Goal: Task Accomplishment & Management: Manage account settings

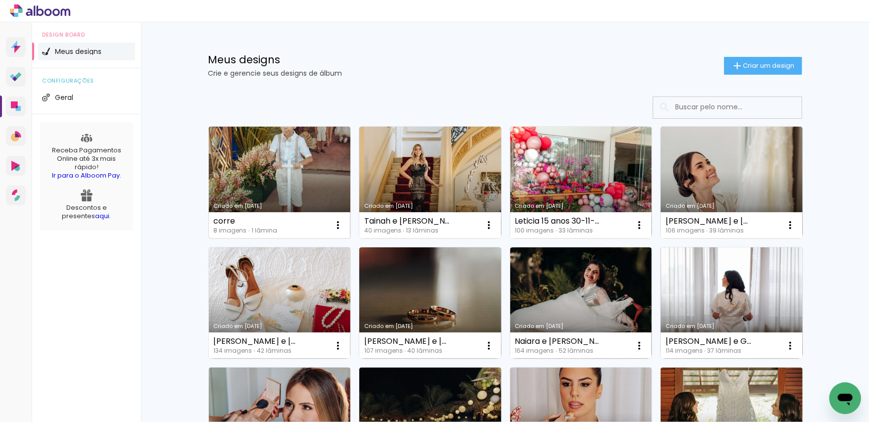
click at [282, 156] on link "Criado em [DATE]" at bounding box center [280, 183] width 142 height 112
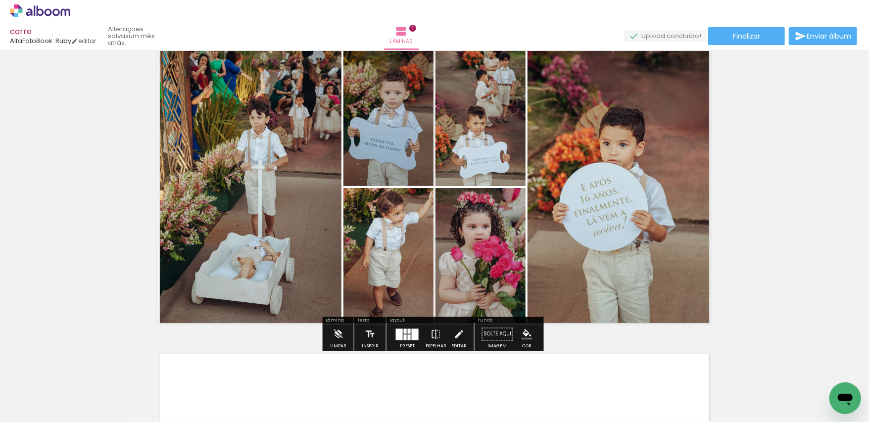
scroll to position [40, 0]
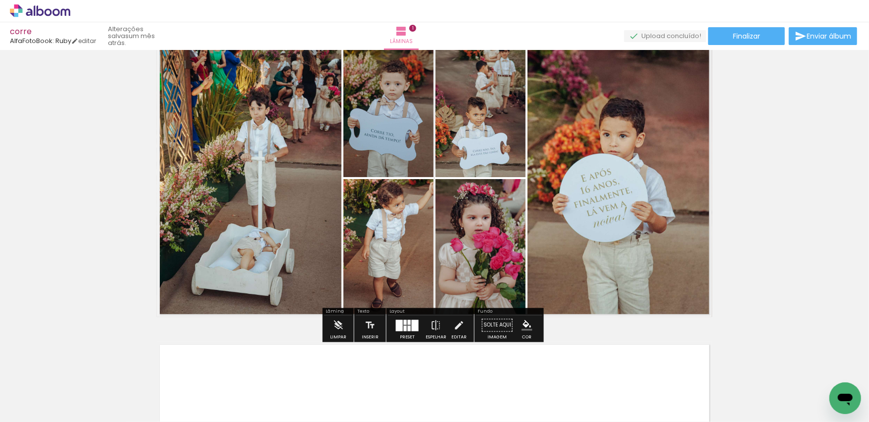
click at [412, 328] on div at bounding box center [415, 325] width 7 height 11
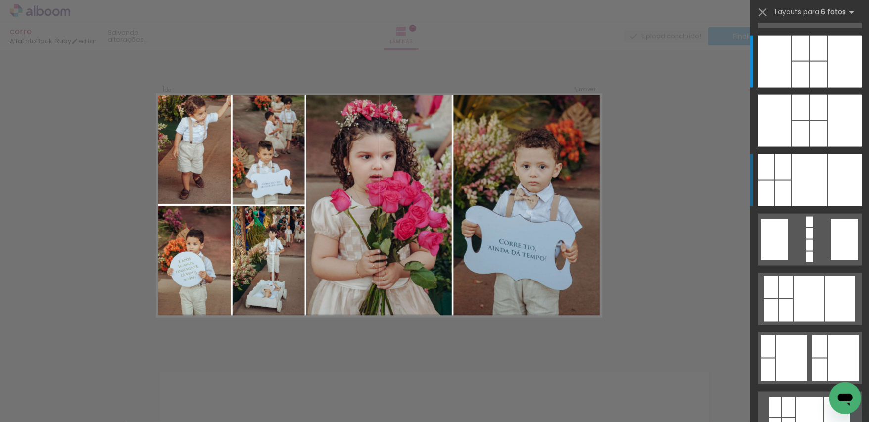
scroll to position [989, 0]
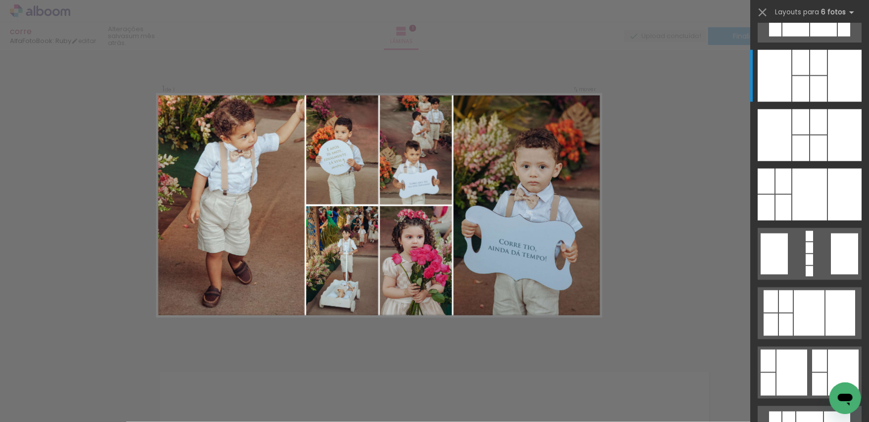
click at [584, 64] on div "Confirmar Cancelar" at bounding box center [434, 352] width 869 height 629
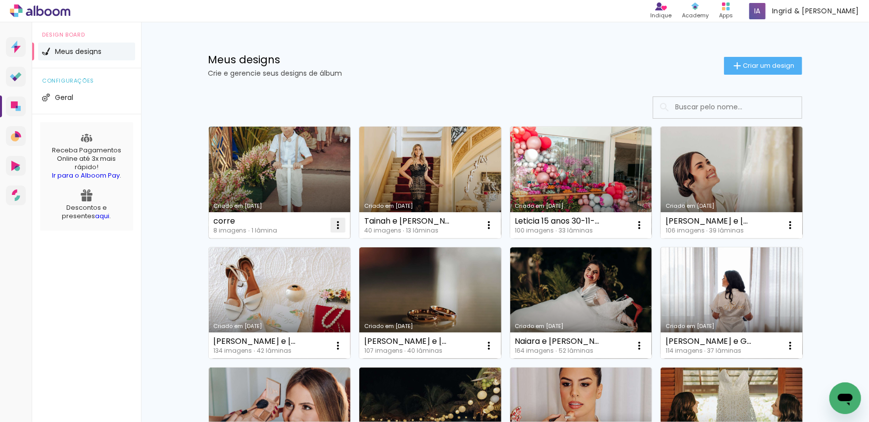
click at [335, 226] on iron-icon at bounding box center [338, 225] width 12 height 12
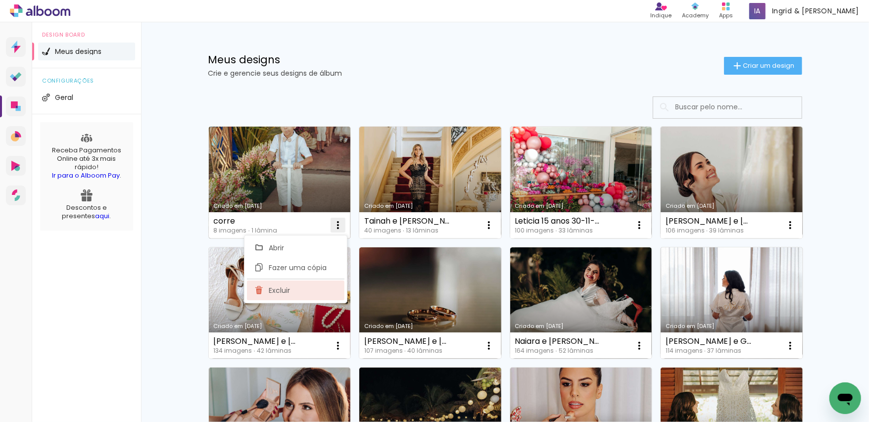
click at [284, 291] on span "Excluir" at bounding box center [279, 290] width 21 height 7
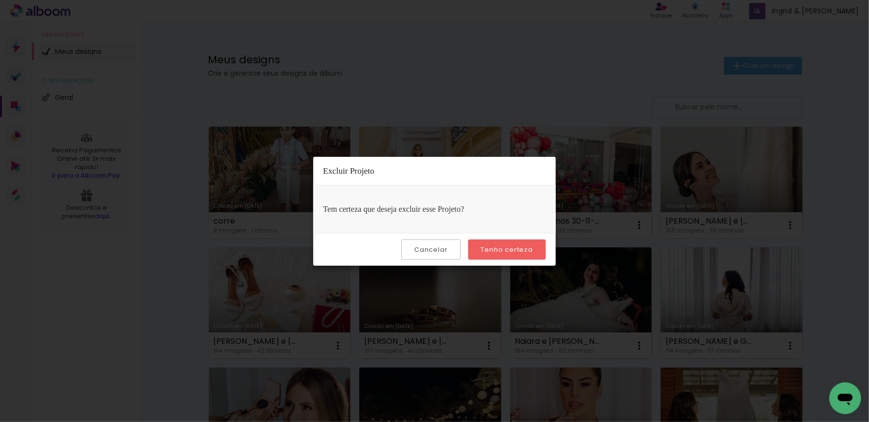
click at [0, 0] on slot "Tenho certeza" at bounding box center [0, 0] width 0 height 0
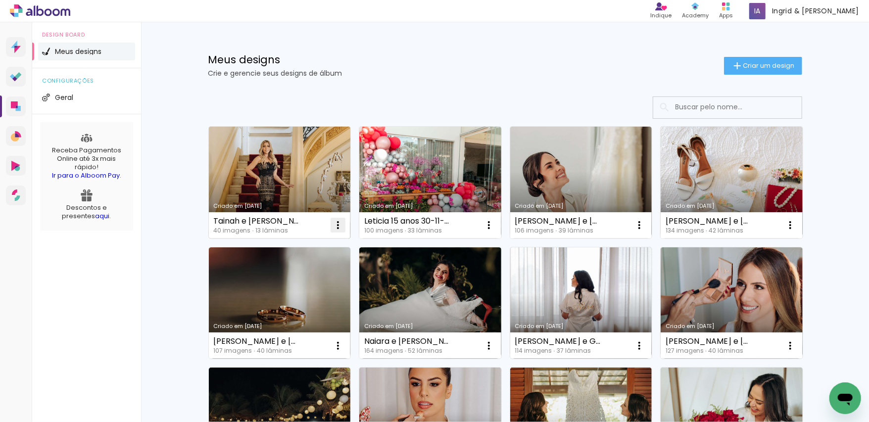
click at [333, 226] on iron-icon at bounding box center [338, 225] width 12 height 12
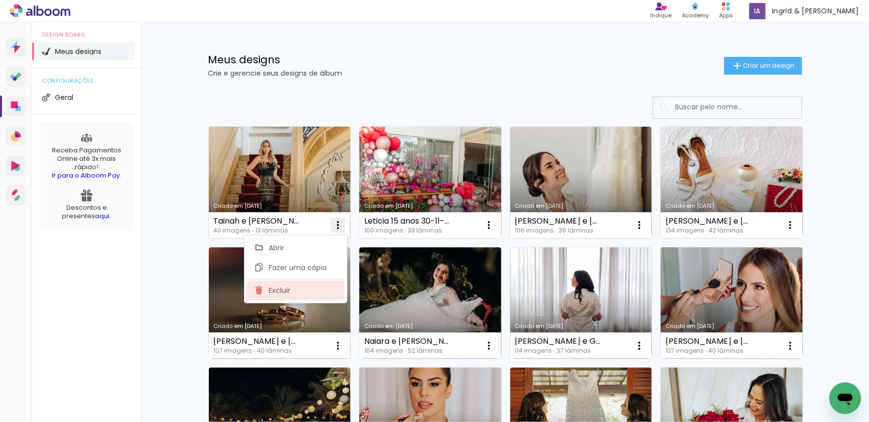
click at [278, 287] on span "Excluir" at bounding box center [279, 290] width 21 height 7
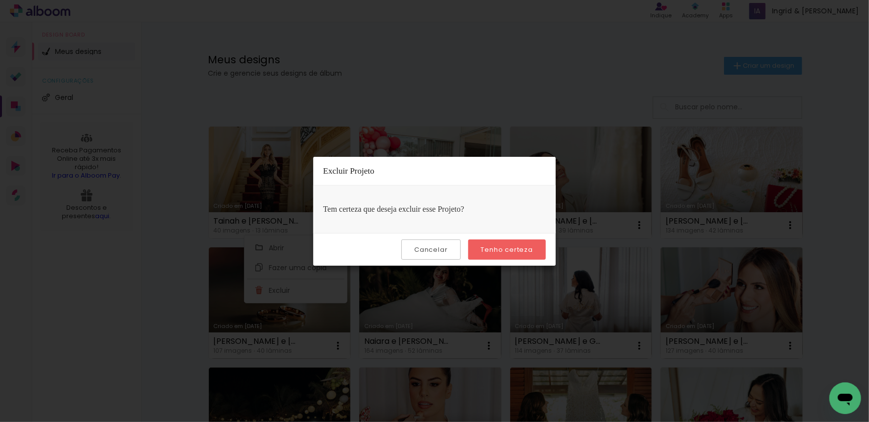
click at [0, 0] on slot "Tenho certeza" at bounding box center [0, 0] width 0 height 0
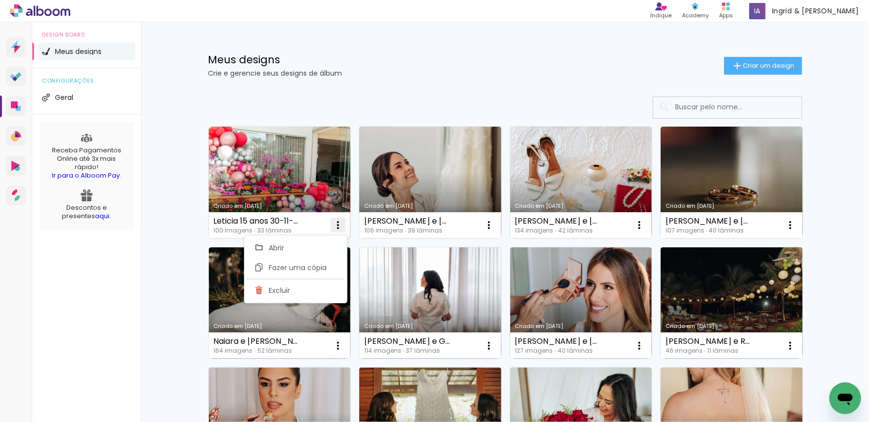
click at [336, 222] on iron-icon at bounding box center [338, 225] width 12 height 12
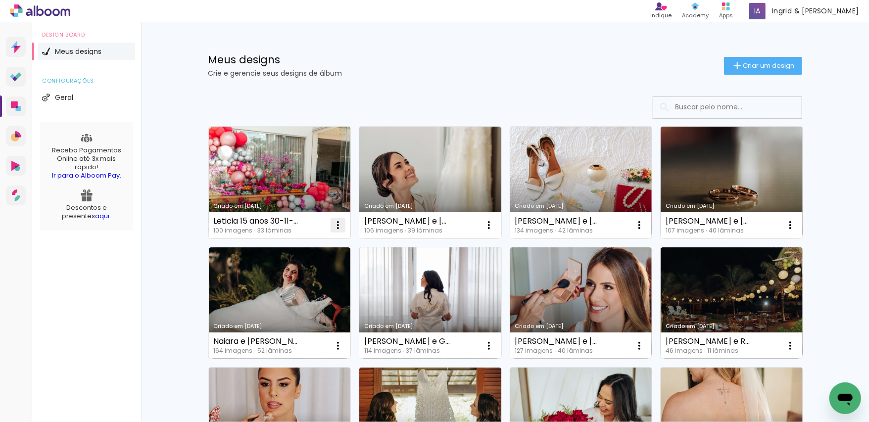
click at [336, 227] on iron-icon at bounding box center [338, 225] width 12 height 12
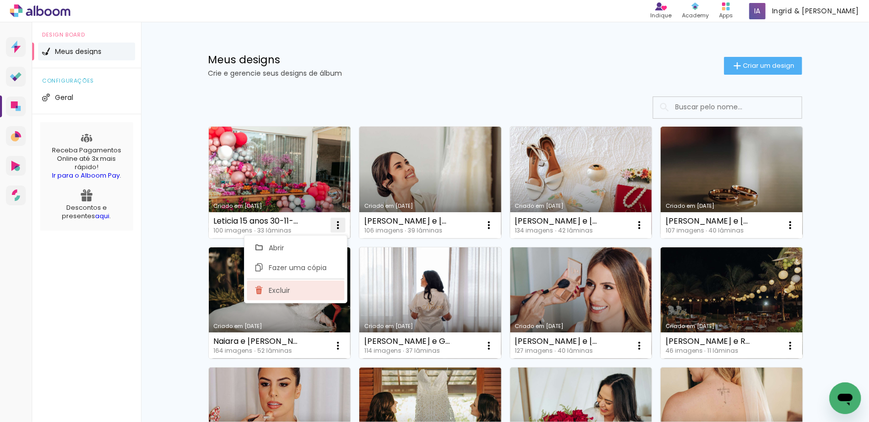
click at [290, 289] on paper-item "Excluir" at bounding box center [295, 290] width 97 height 20
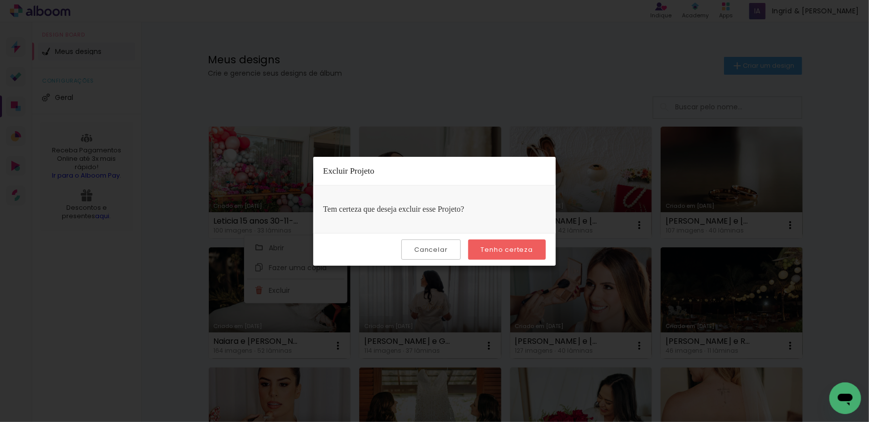
click at [540, 251] on paper-button "Tenho certeza" at bounding box center [507, 249] width 78 height 20
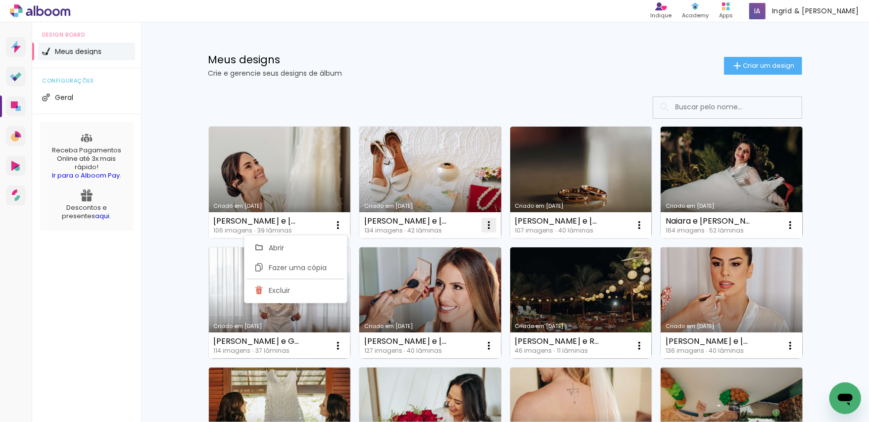
click at [487, 225] on iron-icon at bounding box center [489, 225] width 12 height 12
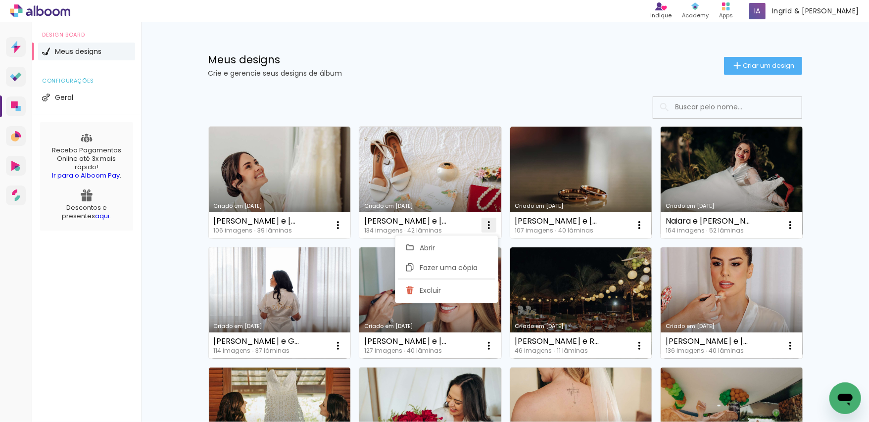
click at [431, 290] on span "Excluir" at bounding box center [429, 290] width 21 height 7
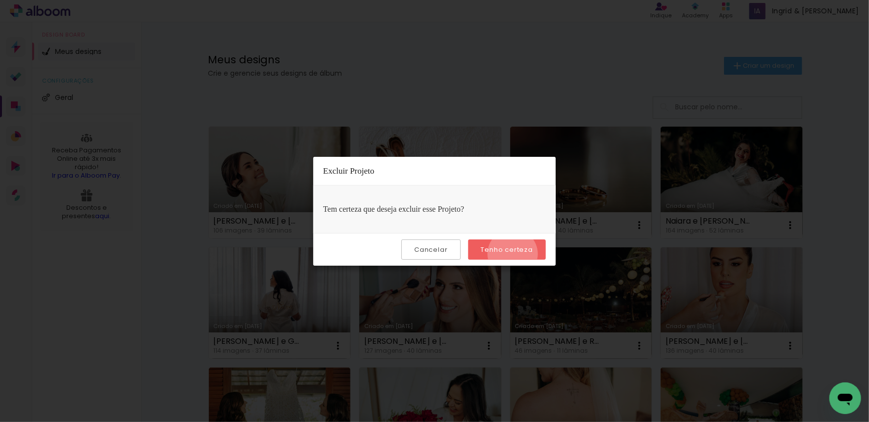
click at [514, 254] on paper-button "Tenho certeza" at bounding box center [507, 249] width 78 height 20
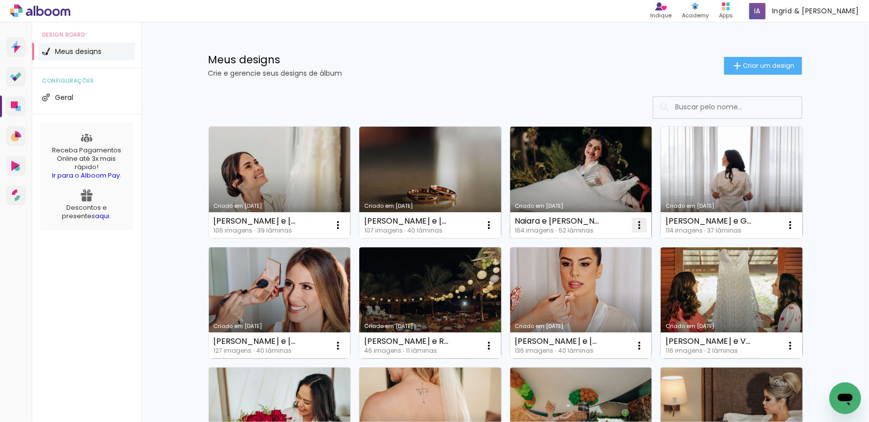
click at [639, 223] on iron-icon at bounding box center [639, 225] width 12 height 12
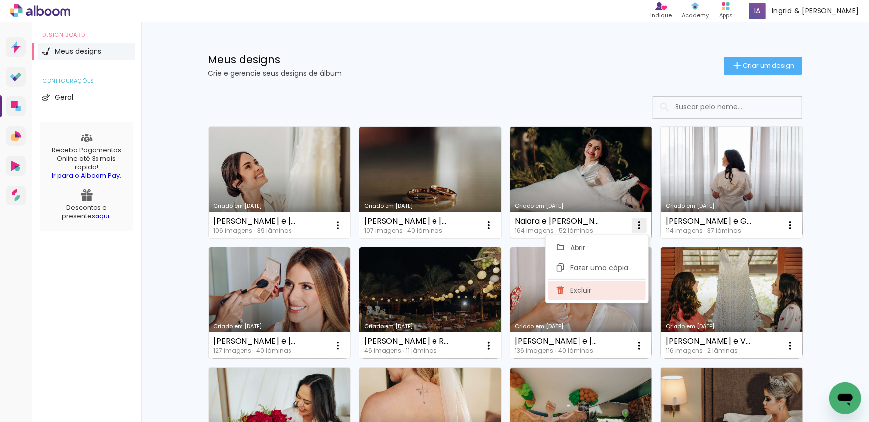
click at [582, 290] on span "Excluir" at bounding box center [580, 290] width 21 height 7
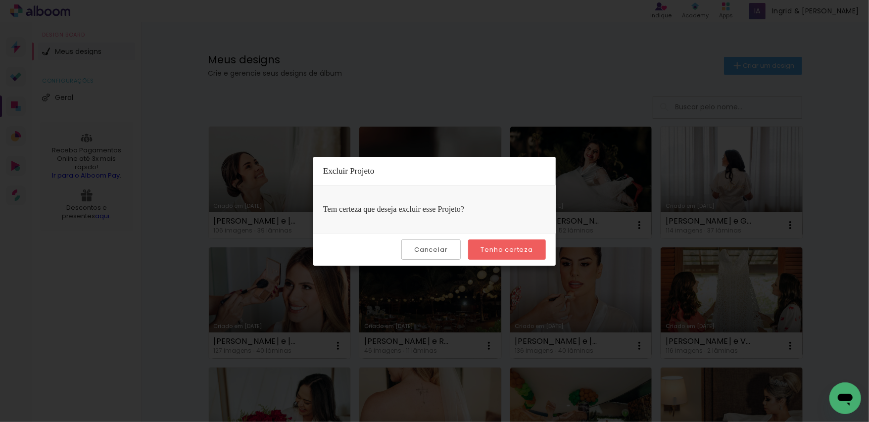
click at [0, 0] on slot "Tenho certeza" at bounding box center [0, 0] width 0 height 0
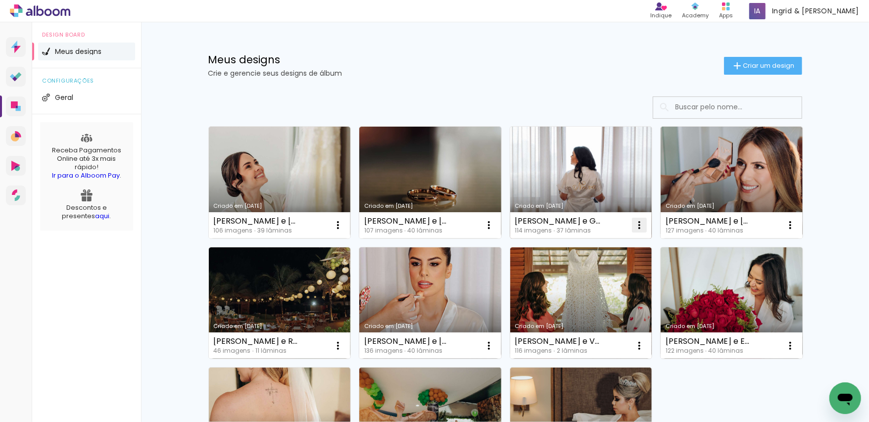
click at [641, 226] on iron-icon at bounding box center [639, 225] width 12 height 12
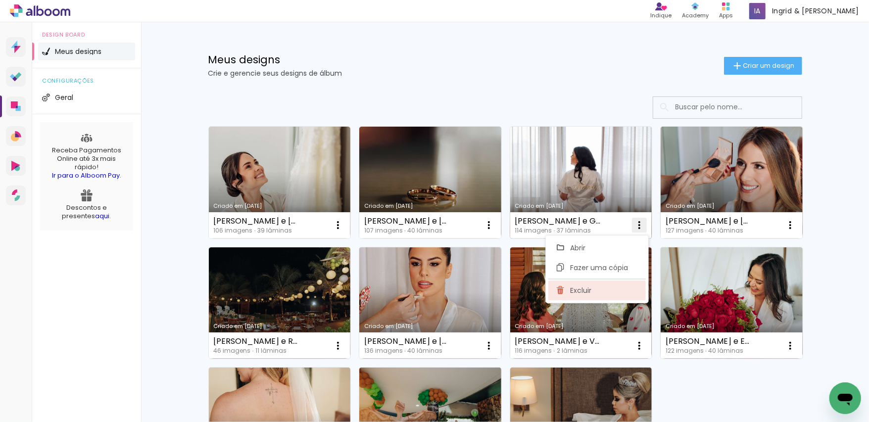
click at [575, 287] on span "Excluir" at bounding box center [580, 290] width 21 height 7
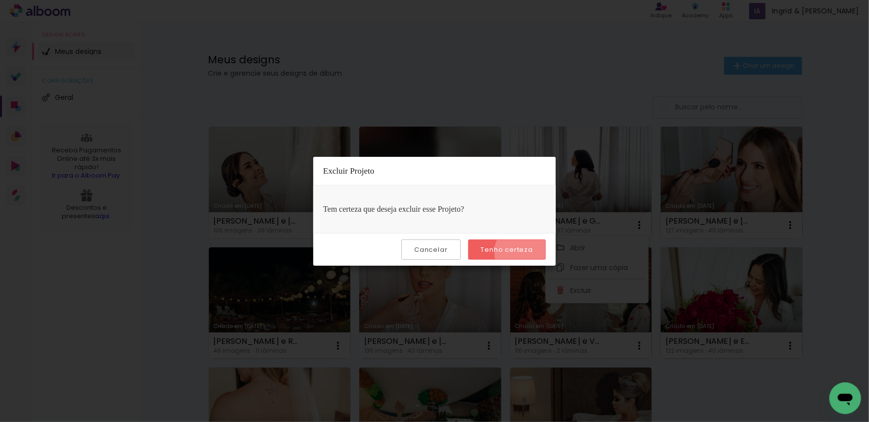
click at [0, 0] on slot "Tenho certeza" at bounding box center [0, 0] width 0 height 0
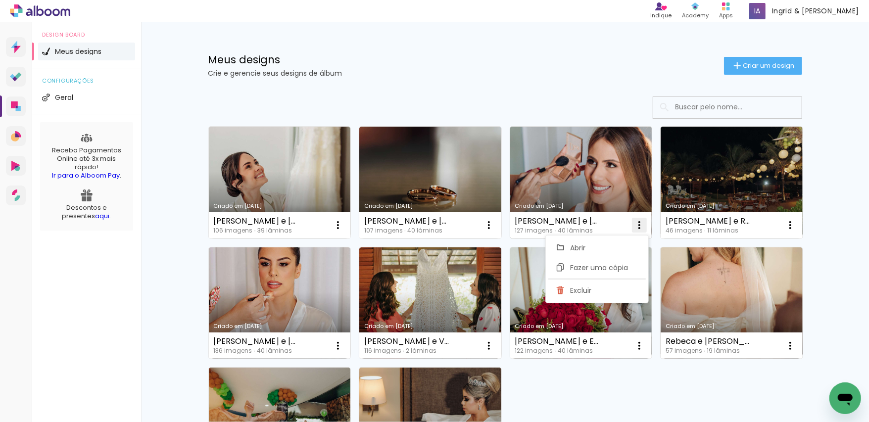
click at [640, 225] on iron-icon at bounding box center [639, 225] width 12 height 12
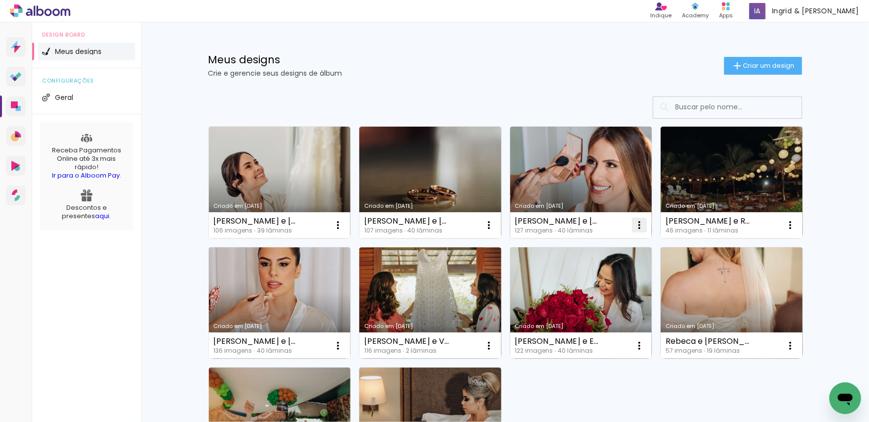
click at [636, 228] on iron-icon at bounding box center [639, 225] width 12 height 12
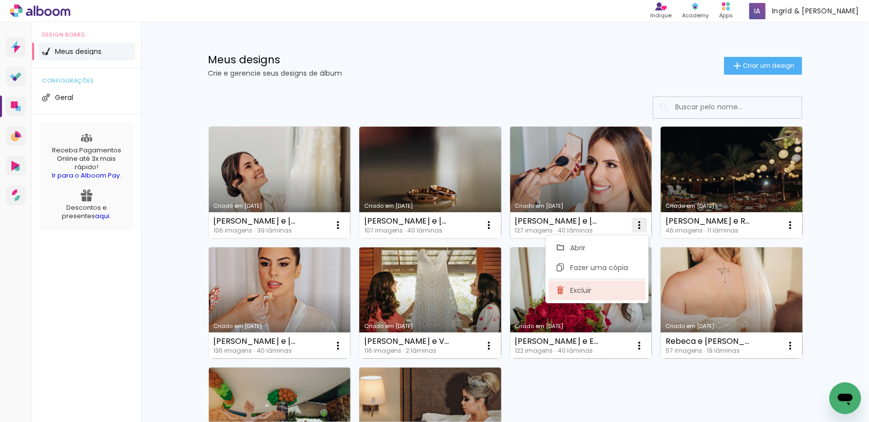
click at [590, 291] on span "Excluir" at bounding box center [580, 290] width 21 height 7
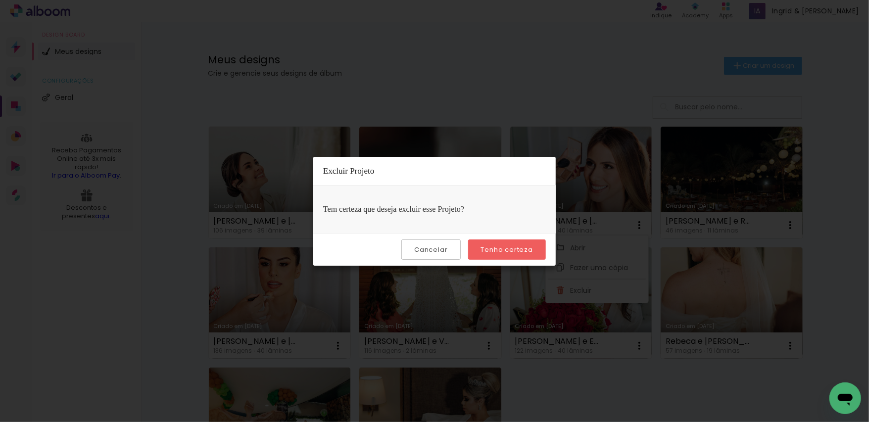
click at [0, 0] on slot "Tenho certeza" at bounding box center [0, 0] width 0 height 0
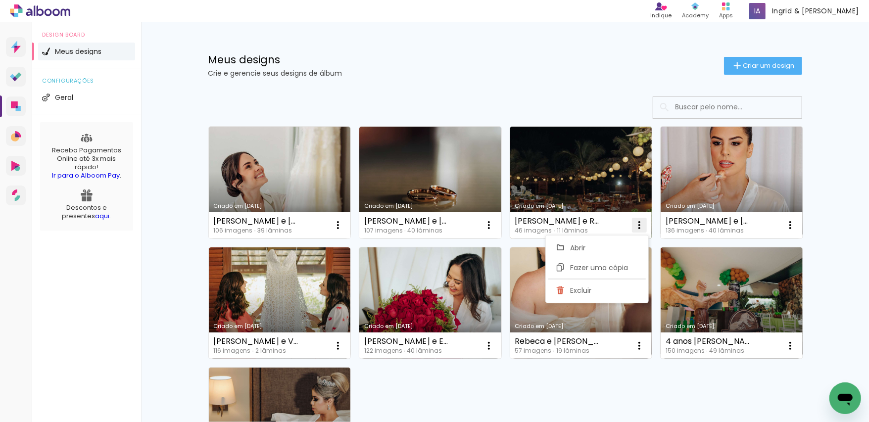
click at [638, 224] on iron-icon at bounding box center [639, 225] width 12 height 12
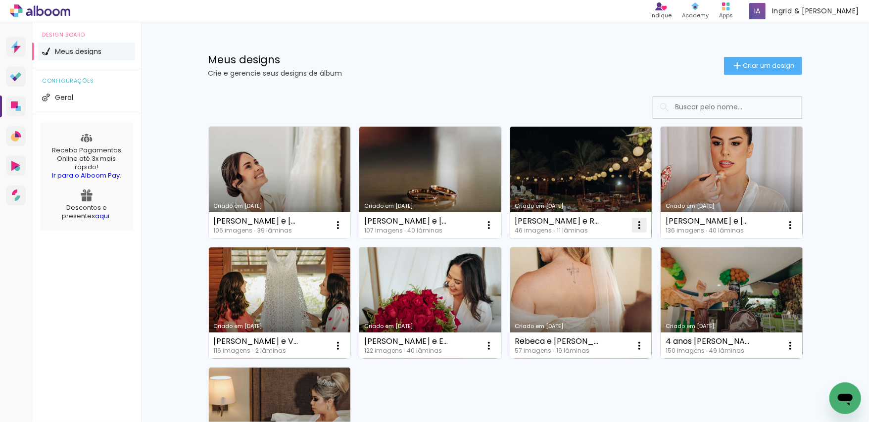
click at [635, 227] on iron-icon at bounding box center [639, 225] width 12 height 12
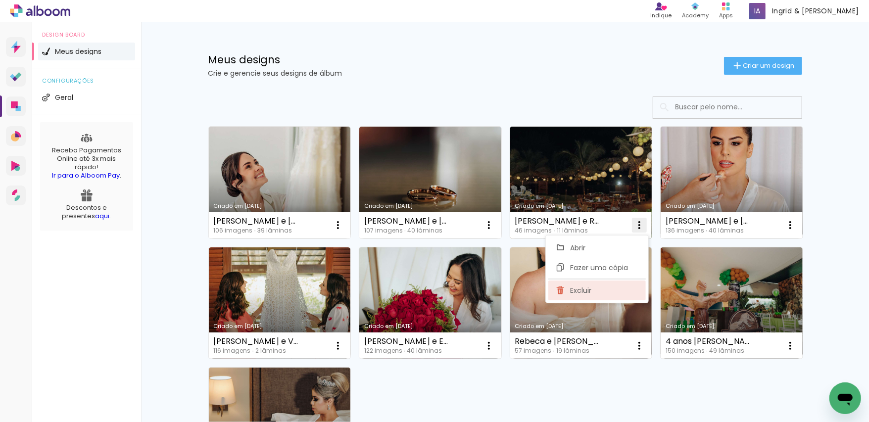
click at [586, 289] on span "Excluir" at bounding box center [580, 290] width 21 height 7
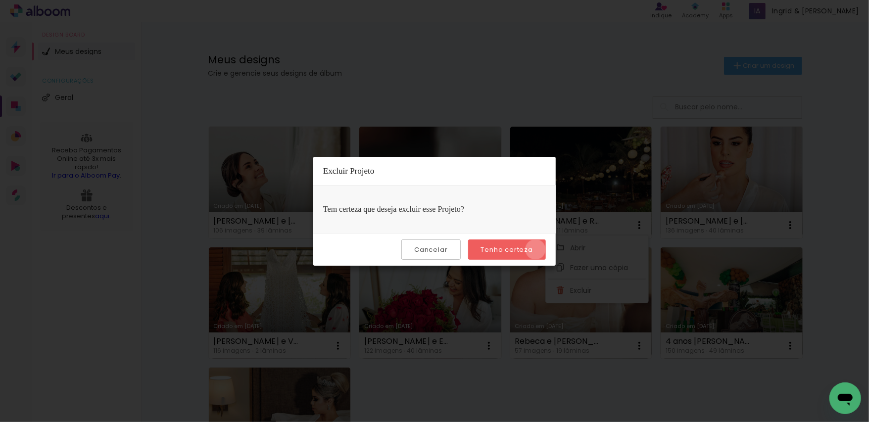
click at [537, 249] on paper-button "Tenho certeza" at bounding box center [507, 249] width 78 height 20
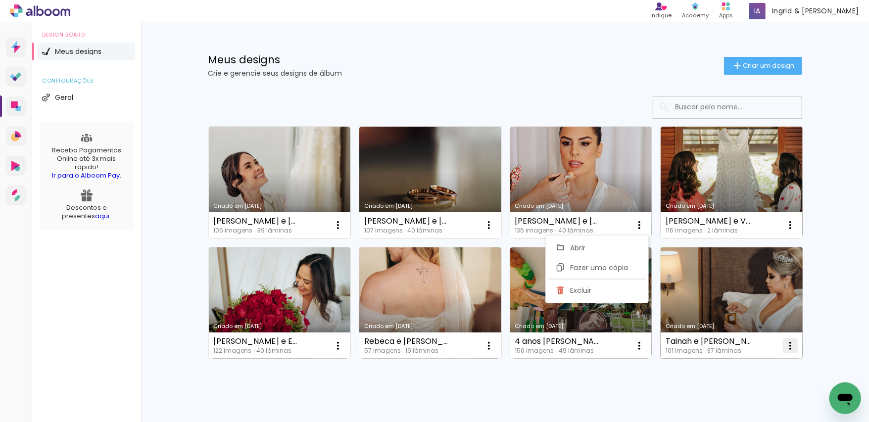
click at [785, 344] on iron-icon at bounding box center [790, 346] width 12 height 12
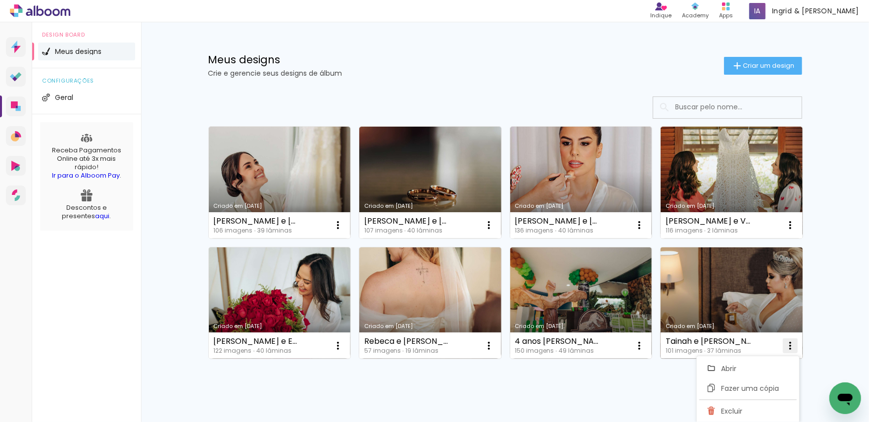
click at [744, 410] on paper-item "Excluir" at bounding box center [747, 411] width 97 height 20
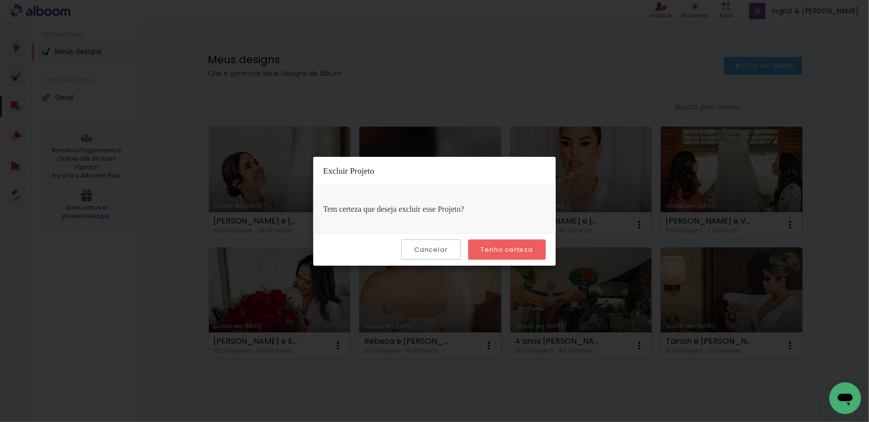
click at [0, 0] on slot "Tenho certeza" at bounding box center [0, 0] width 0 height 0
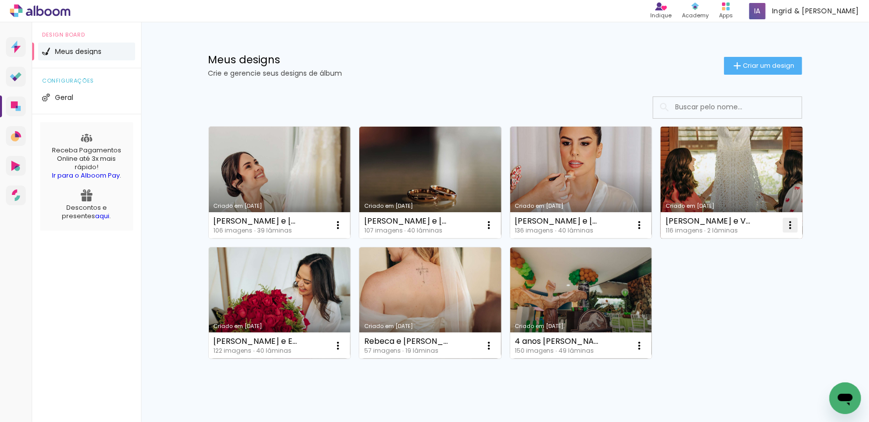
click at [787, 227] on iron-icon at bounding box center [790, 225] width 12 height 12
click at [738, 288] on span "Excluir" at bounding box center [731, 290] width 21 height 7
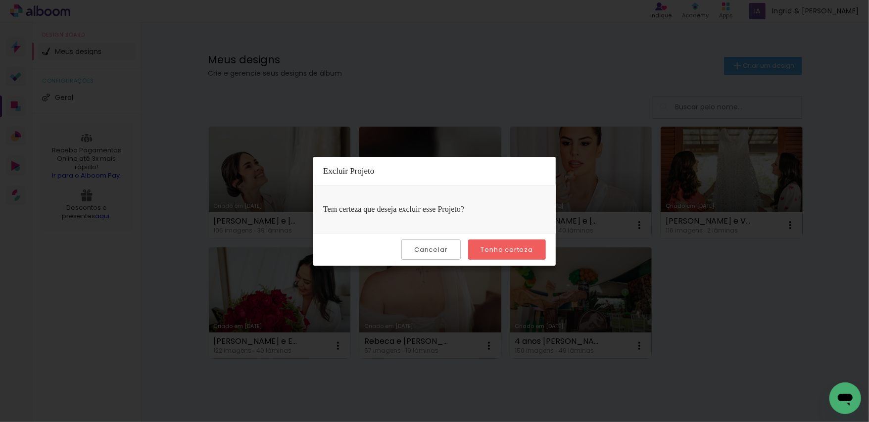
click at [0, 0] on slot "Tenho certeza" at bounding box center [0, 0] width 0 height 0
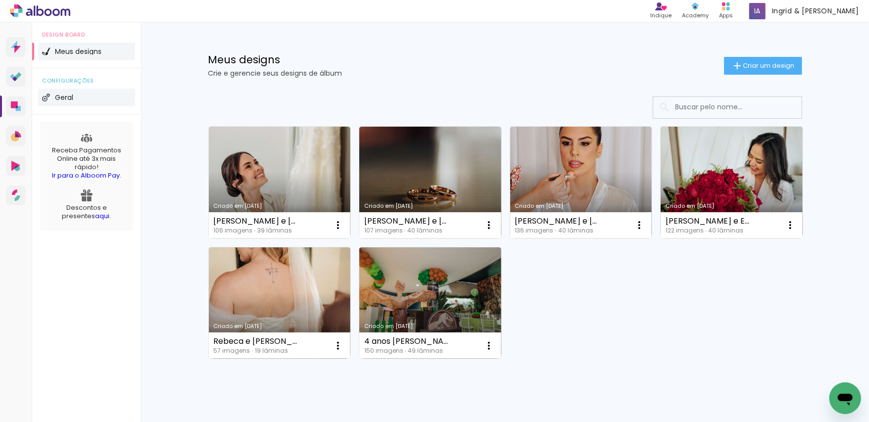
click at [67, 101] on li "Geral" at bounding box center [86, 98] width 97 height 18
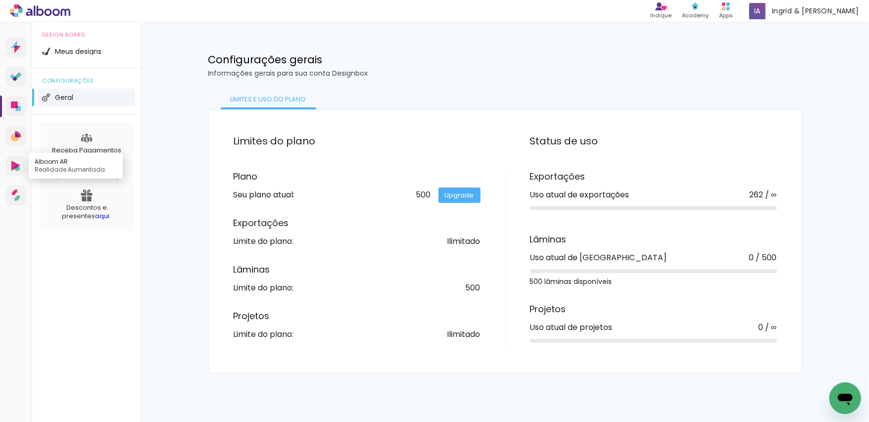
click at [16, 168] on icon at bounding box center [16, 168] width 5 height 5
